Goal: Transaction & Acquisition: Purchase product/service

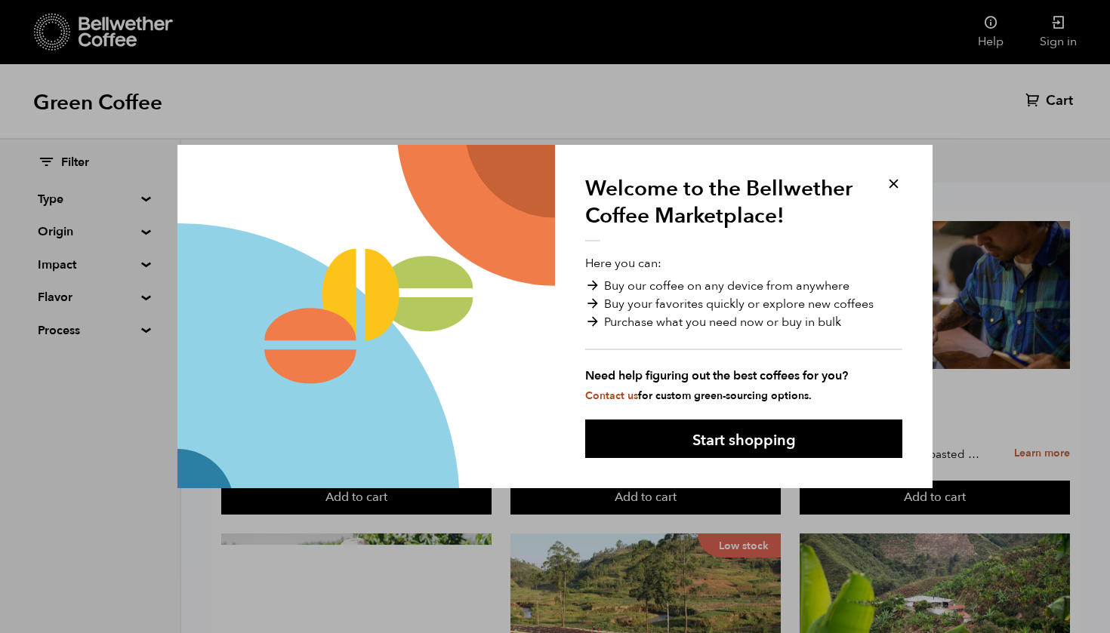
click at [885, 183] on button at bounding box center [893, 183] width 17 height 17
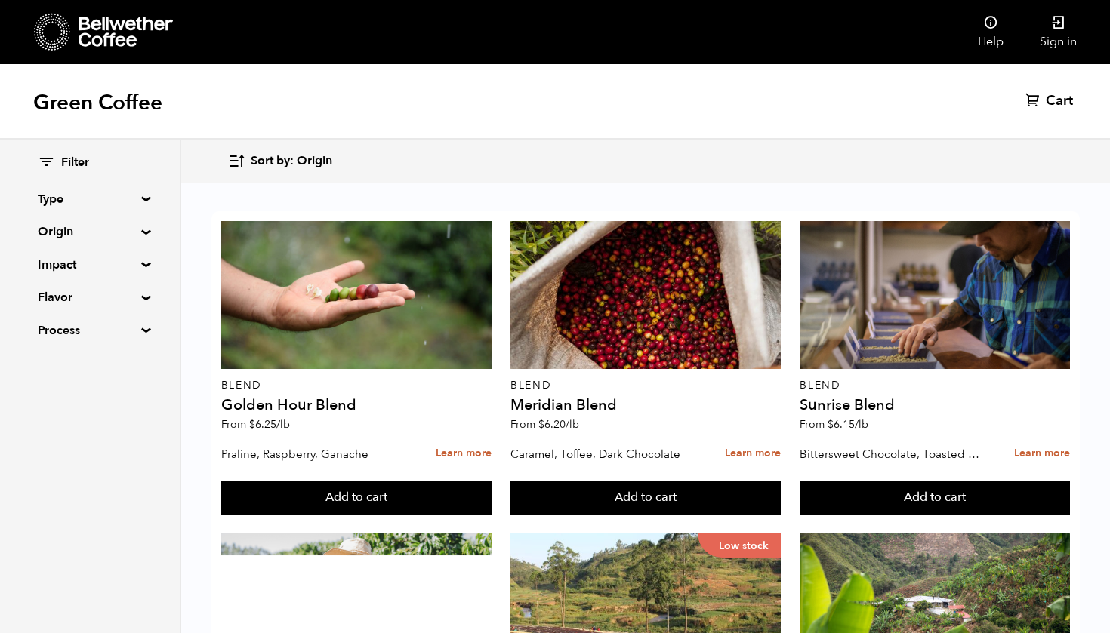
scroll to position [934, 0]
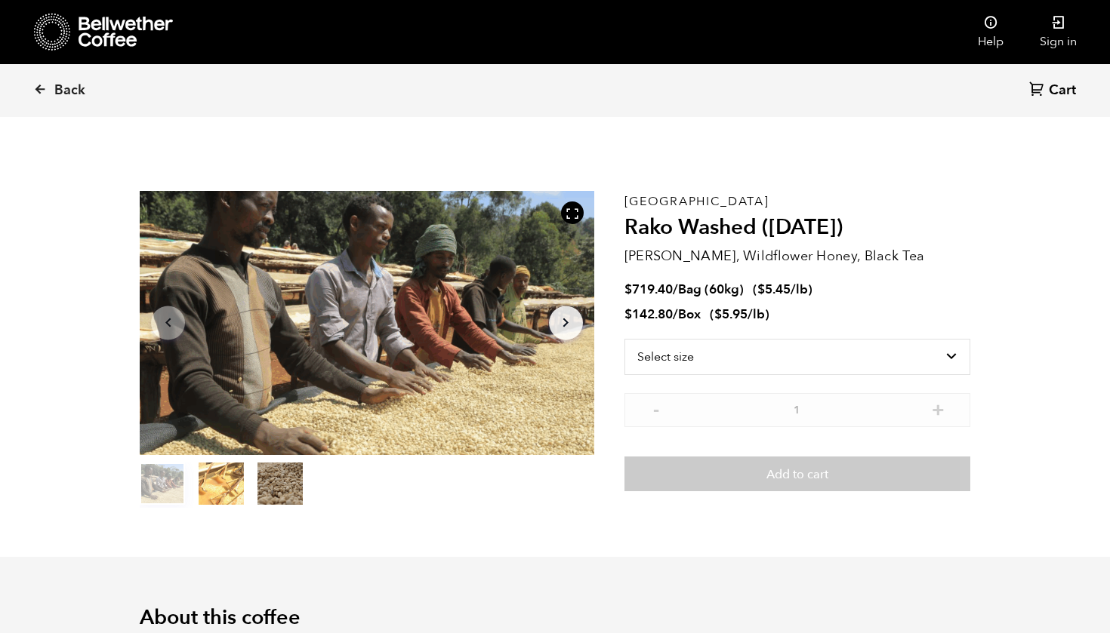
scroll to position [657, 804]
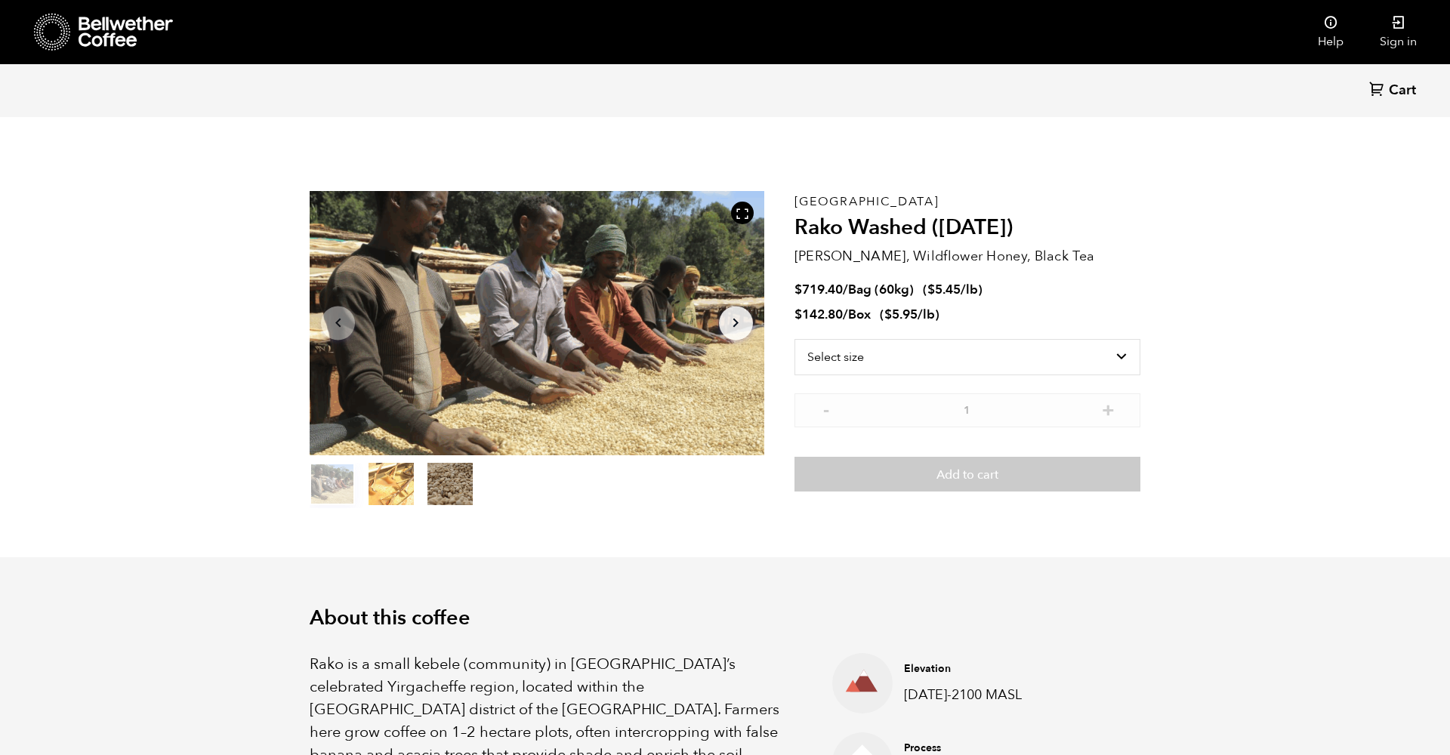
scroll to position [657, 804]
click at [119, 45] on icon at bounding box center [126, 32] width 94 height 30
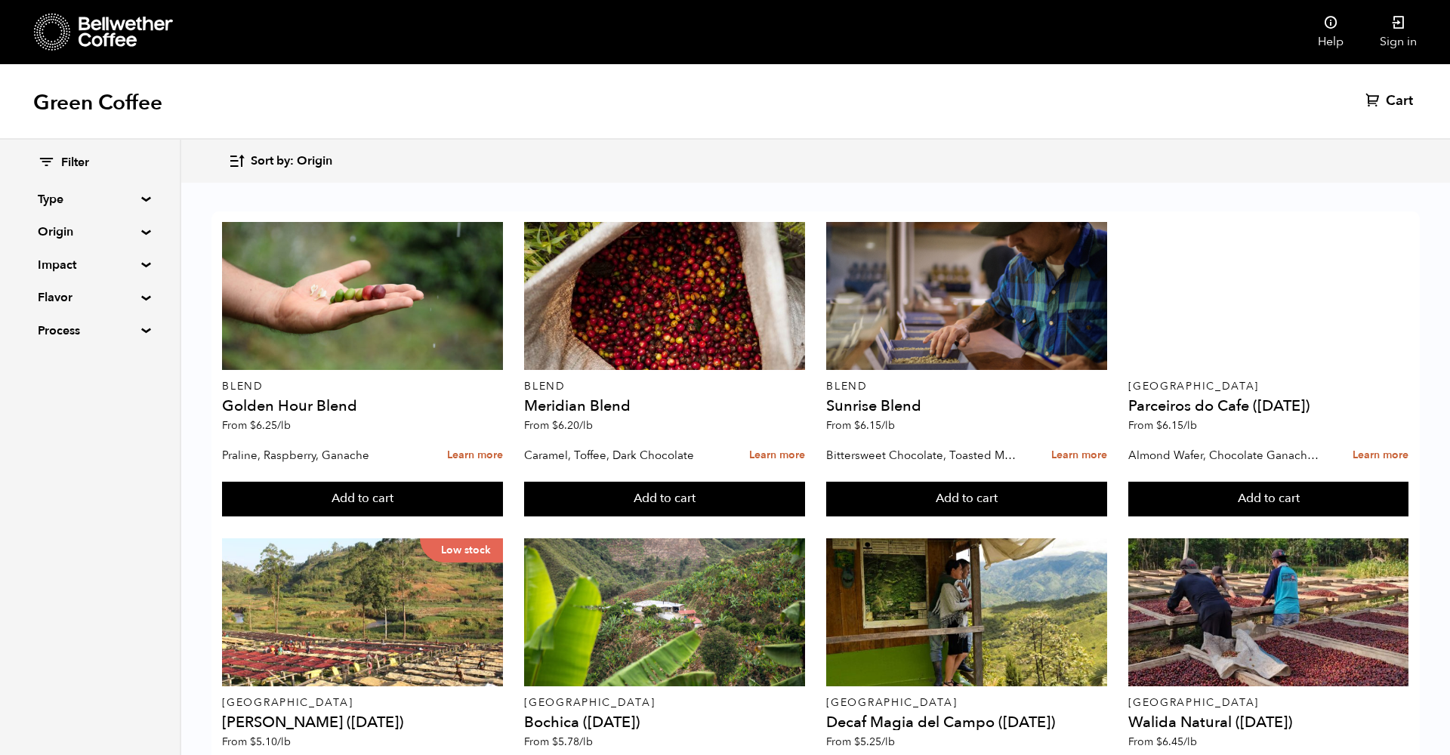
scroll to position [582, 0]
